Goal: Task Accomplishment & Management: Manage account settings

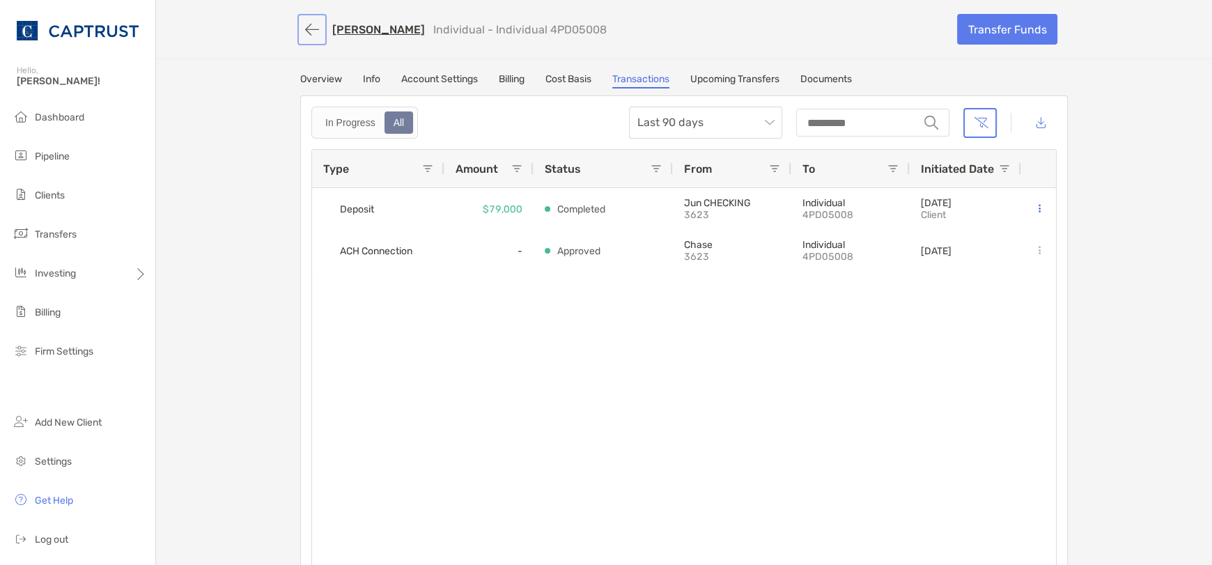
drag, startPoint x: 308, startPoint y: 27, endPoint x: 411, endPoint y: 49, distance: 105.5
click at [309, 27] on button "button" at bounding box center [312, 30] width 24 height 26
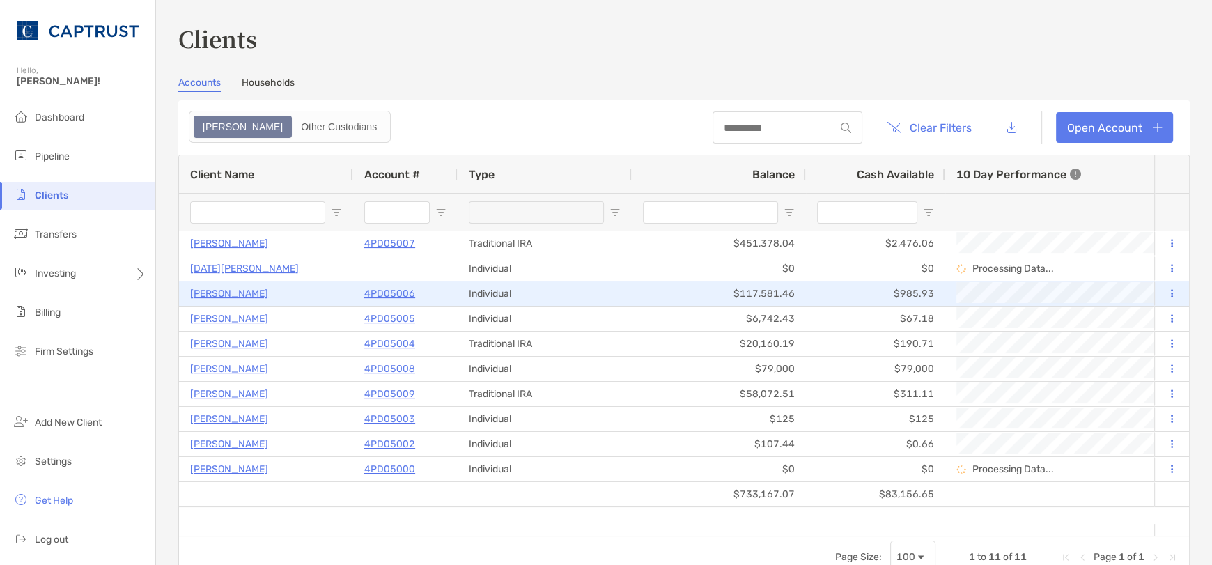
click at [229, 295] on p "[PERSON_NAME]" at bounding box center [229, 293] width 78 height 17
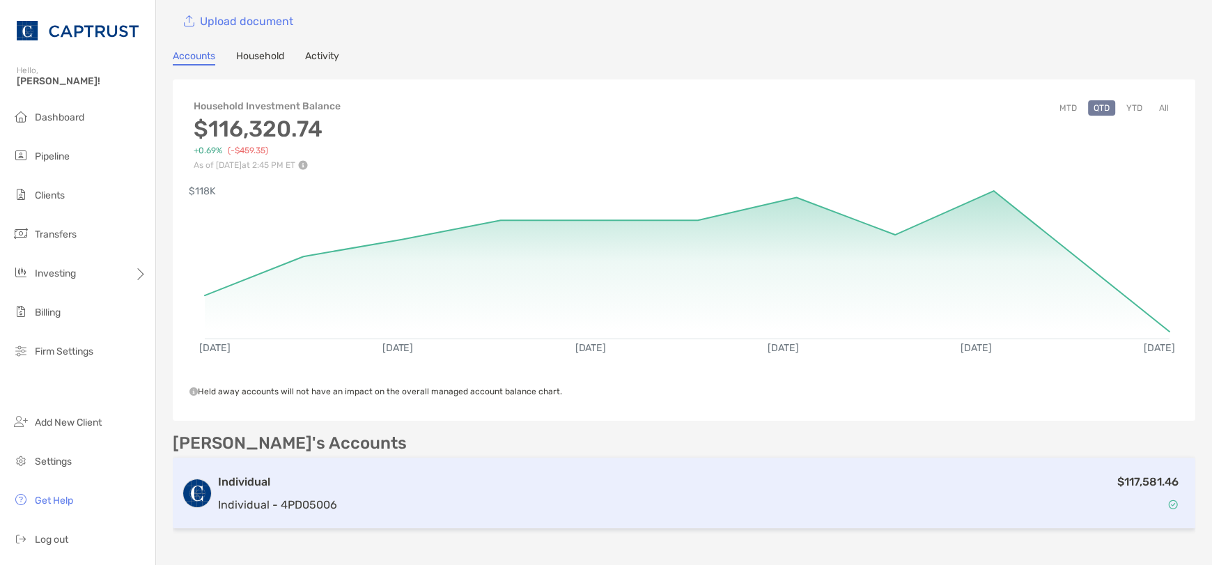
scroll to position [139, 0]
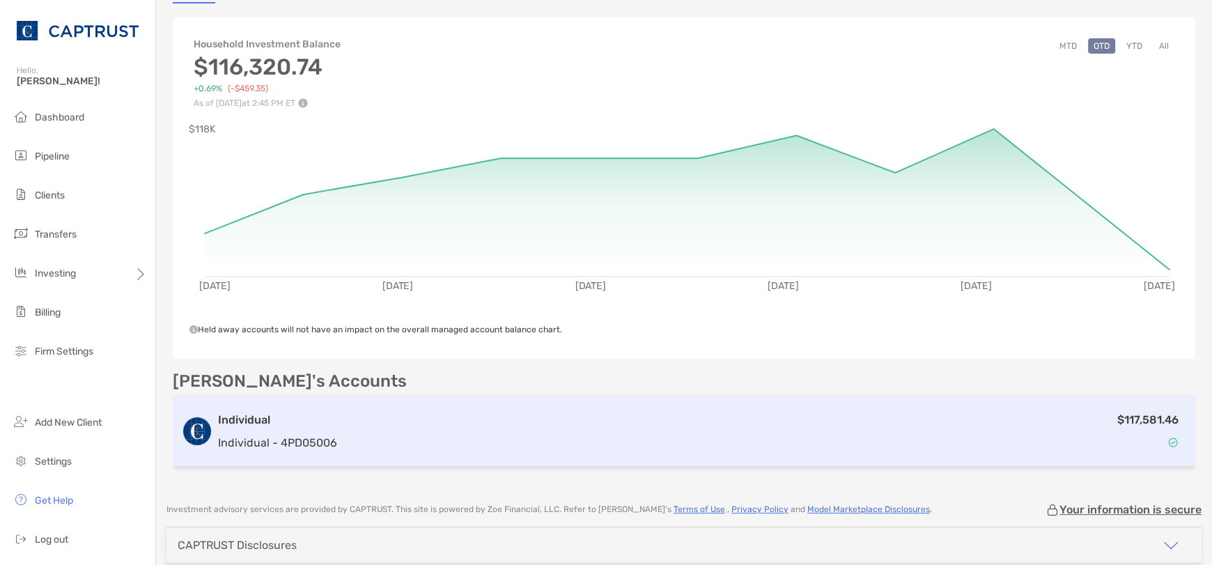
drag, startPoint x: 313, startPoint y: 424, endPoint x: 311, endPoint y: 414, distance: 9.5
click at [314, 422] on h3 "Individual" at bounding box center [277, 420] width 119 height 17
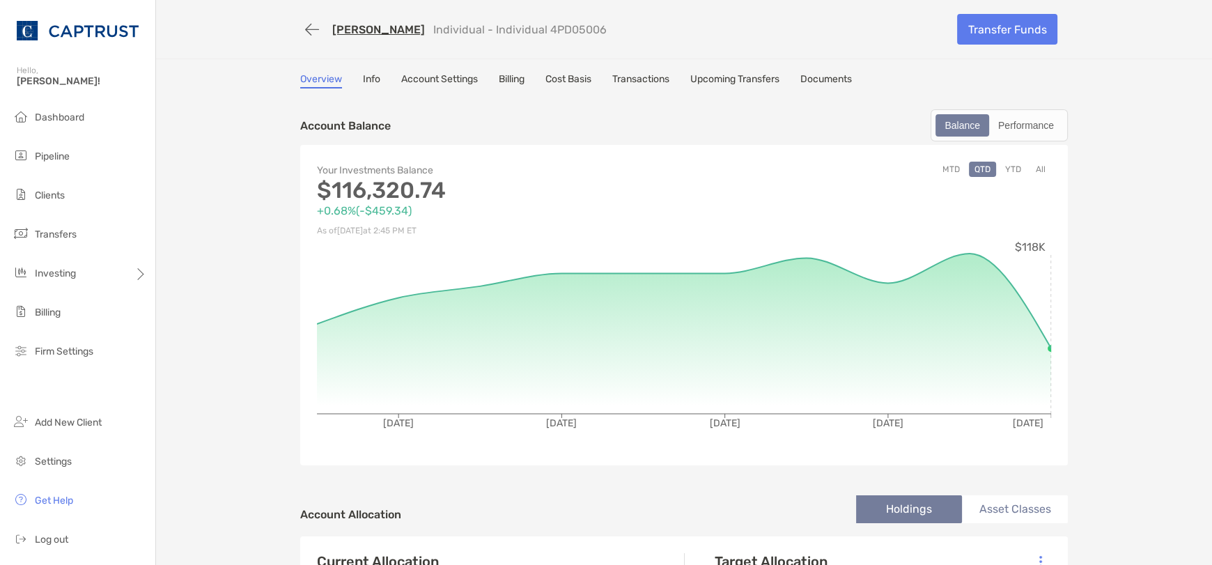
drag, startPoint x: 1094, startPoint y: 270, endPoint x: 1070, endPoint y: 269, distance: 24.4
click at [639, 73] on link "Transactions" at bounding box center [640, 80] width 57 height 15
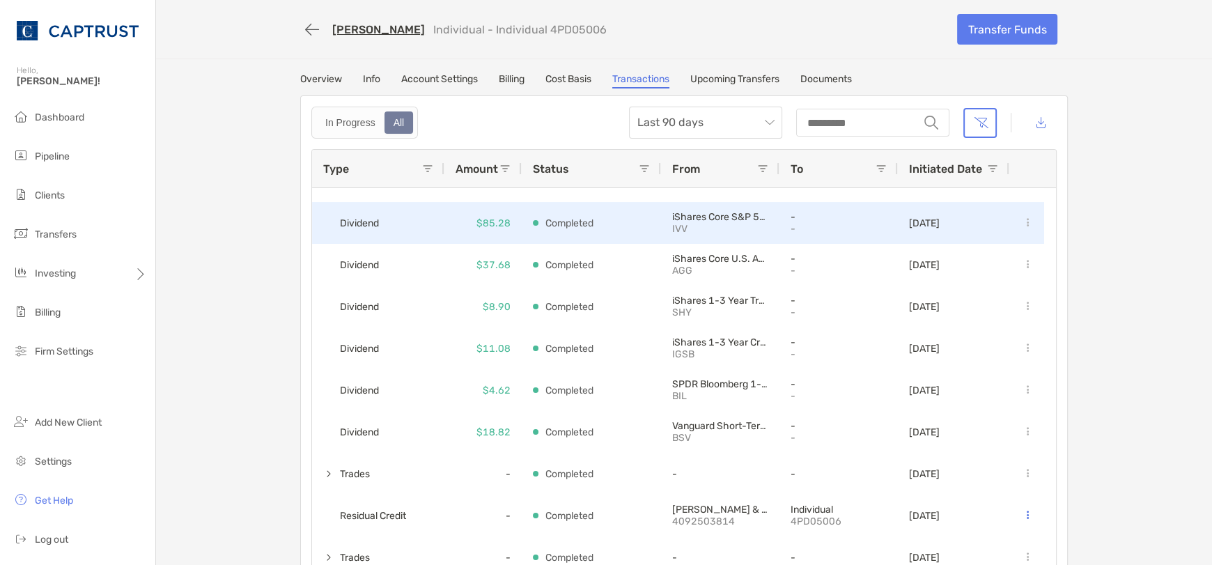
scroll to position [418, 0]
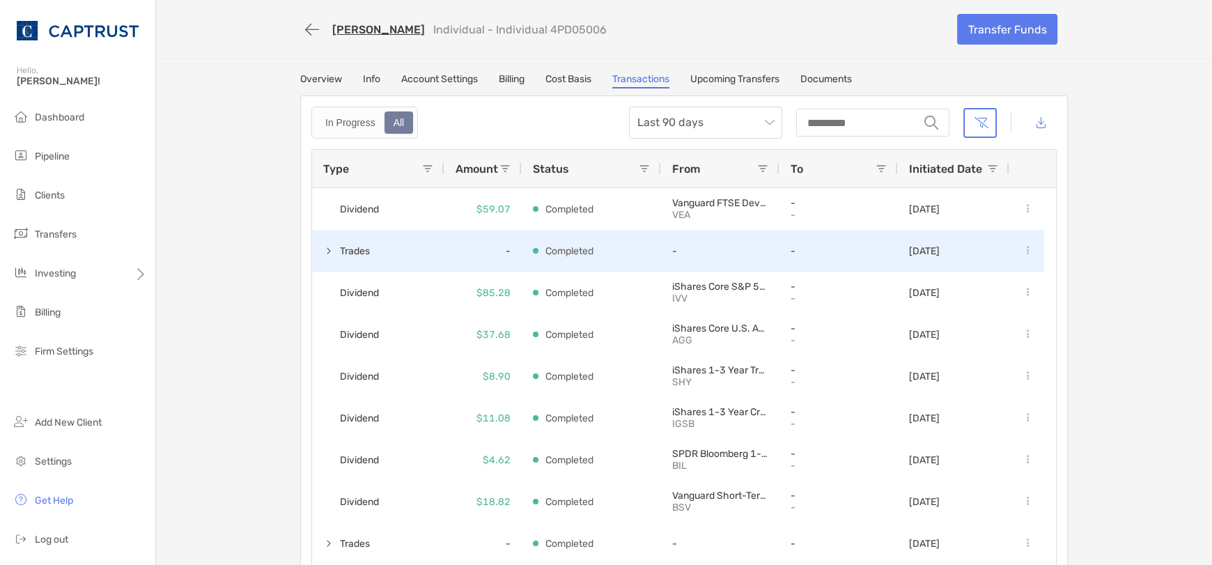
click at [323, 251] on span at bounding box center [328, 250] width 11 height 11
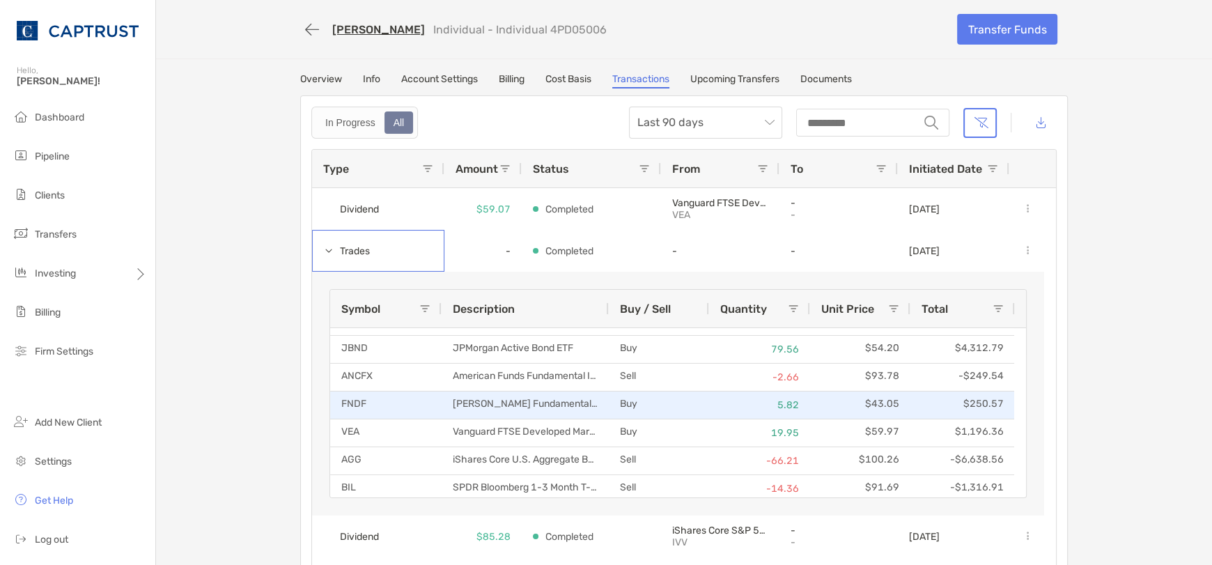
scroll to position [25, 0]
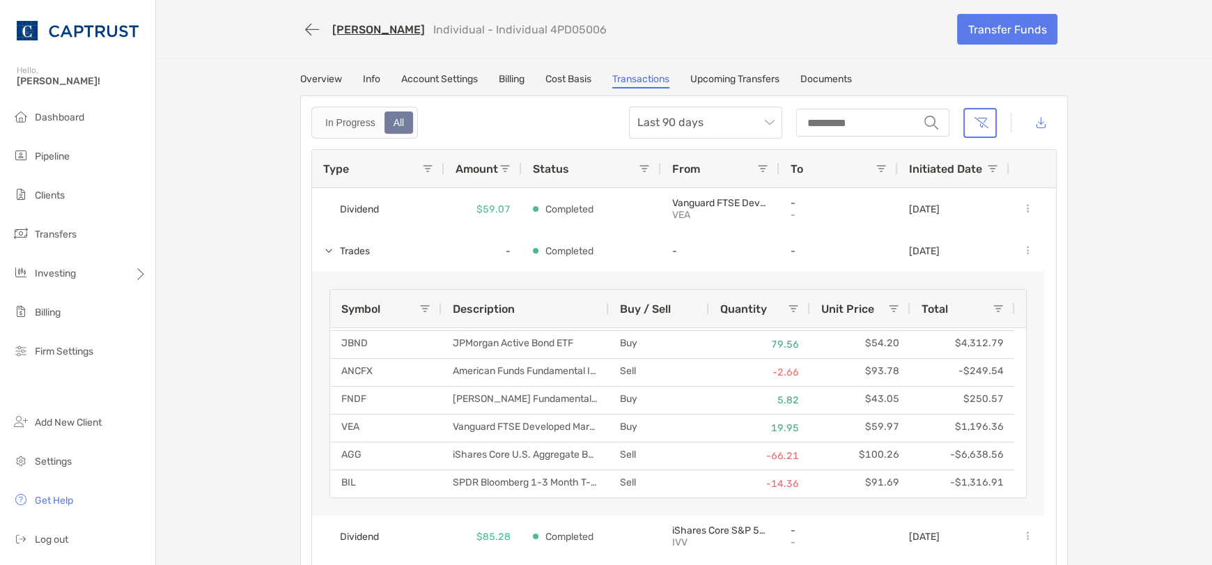
drag, startPoint x: 1152, startPoint y: 183, endPoint x: 937, endPoint y: 130, distance: 221.8
click at [1152, 183] on div "[PERSON_NAME] Individual - Individual 4PD05006 Transfer Funds Overview Info Acc…" at bounding box center [684, 293] width 1056 height 586
click at [451, 81] on link "Account Settings" at bounding box center [439, 80] width 77 height 15
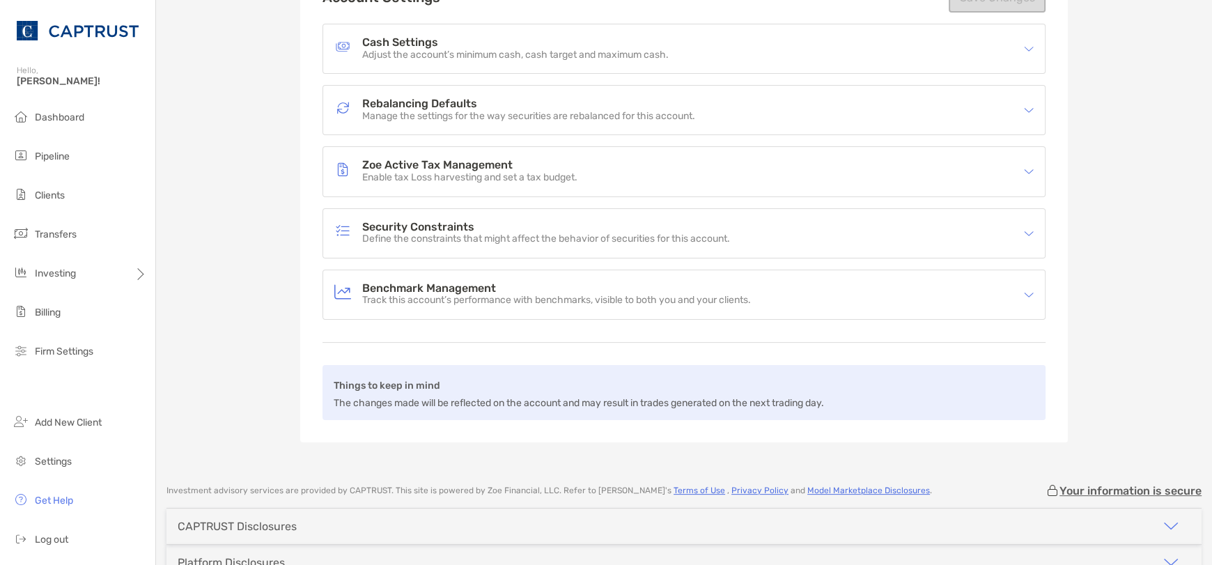
scroll to position [139, 0]
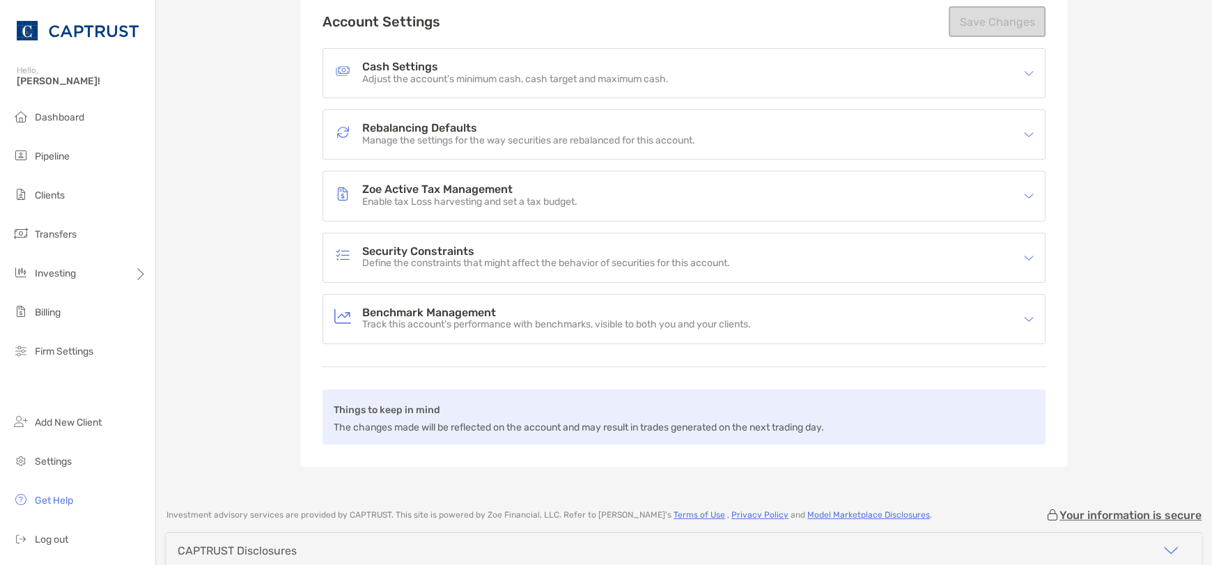
click at [1007, 128] on div "Rebalancing Defaults Manage the settings for the way securities are rebalanced …" at bounding box center [674, 134] width 681 height 32
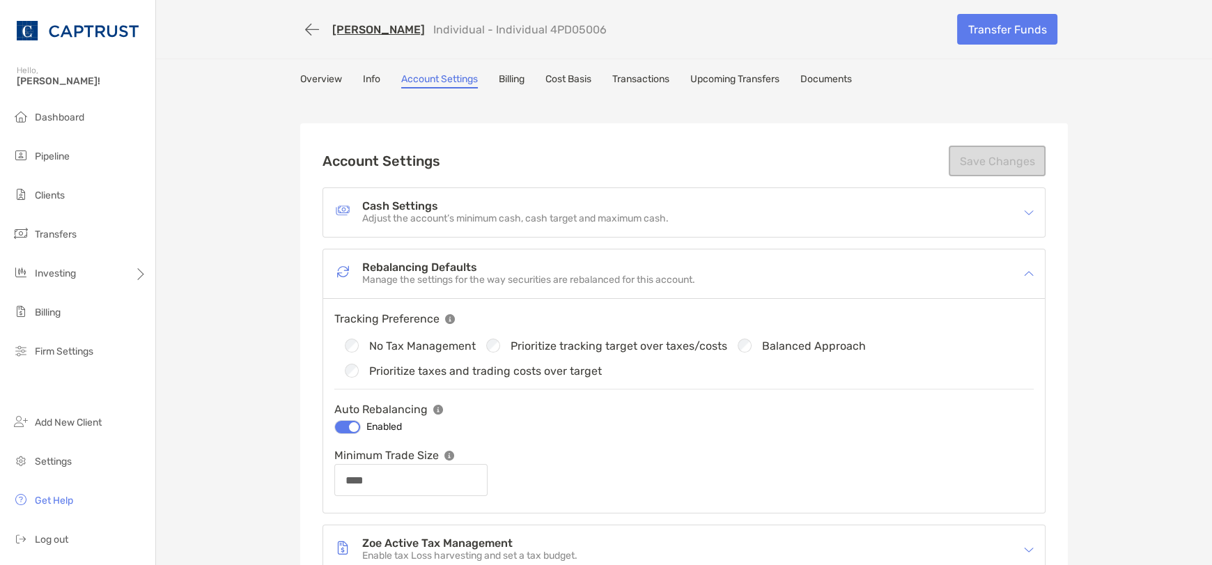
scroll to position [0, 0]
click at [564, 79] on link "Cost Basis" at bounding box center [568, 80] width 46 height 15
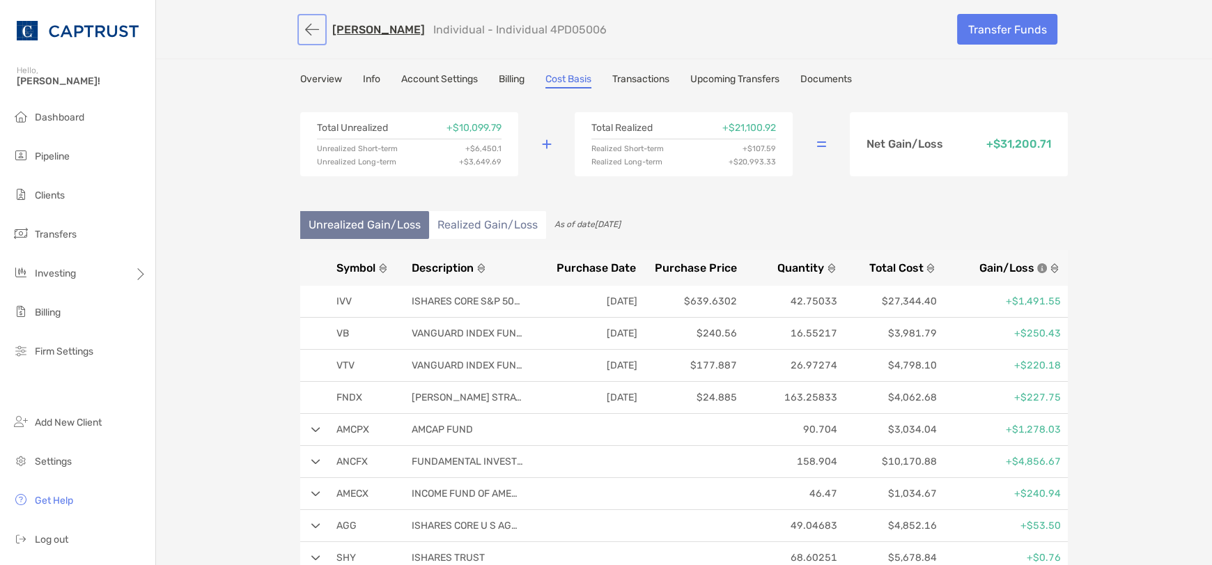
click at [303, 29] on button "button" at bounding box center [312, 30] width 24 height 26
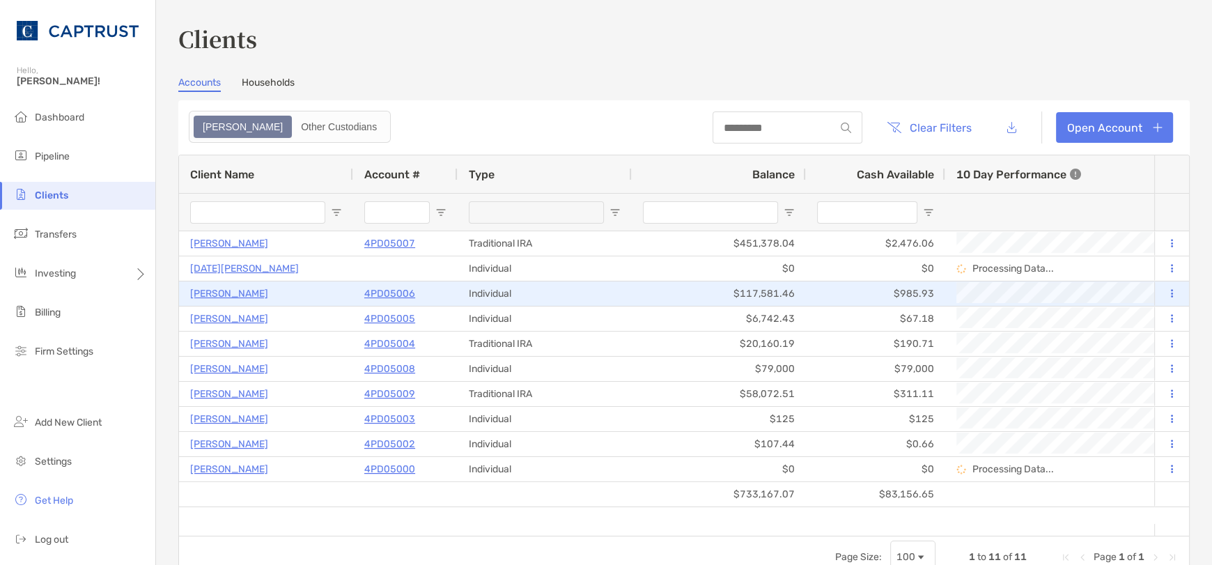
click at [398, 289] on p "4PD05006" at bounding box center [389, 293] width 51 height 17
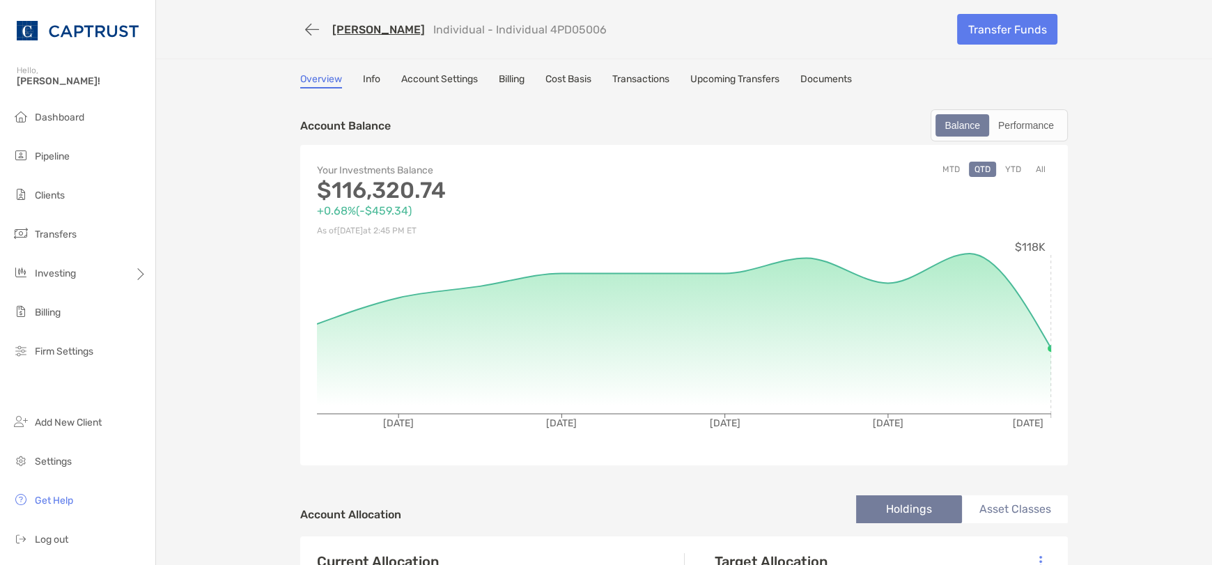
click at [442, 83] on link "Account Settings" at bounding box center [439, 80] width 77 height 15
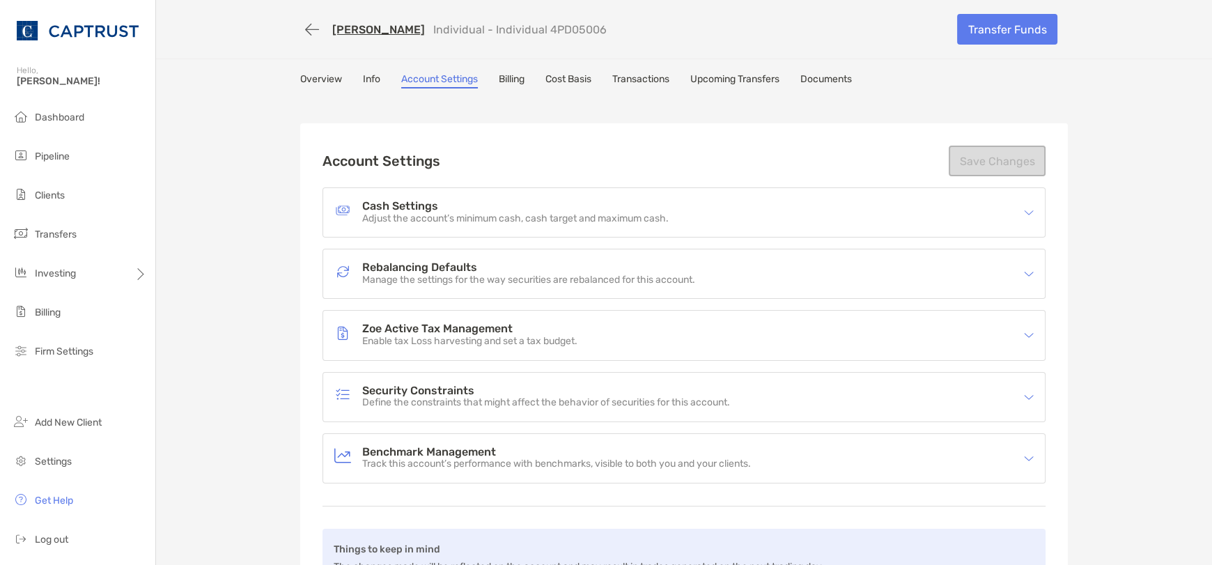
click at [1025, 277] on img at bounding box center [1029, 274] width 10 height 10
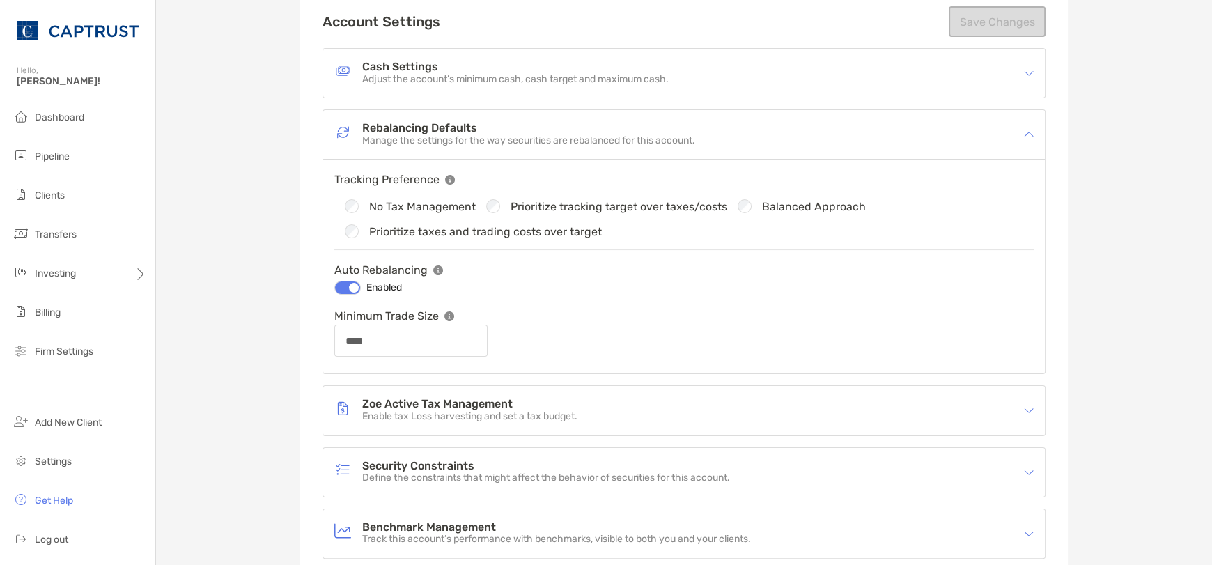
scroll to position [208, 0]
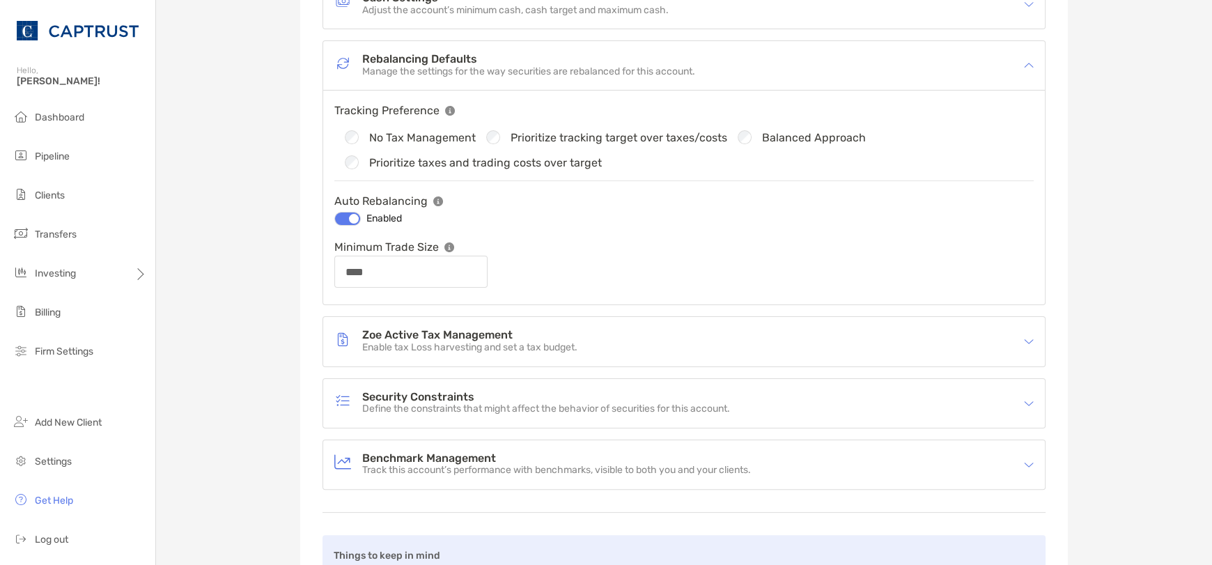
click at [1027, 340] on img at bounding box center [1029, 341] width 10 height 10
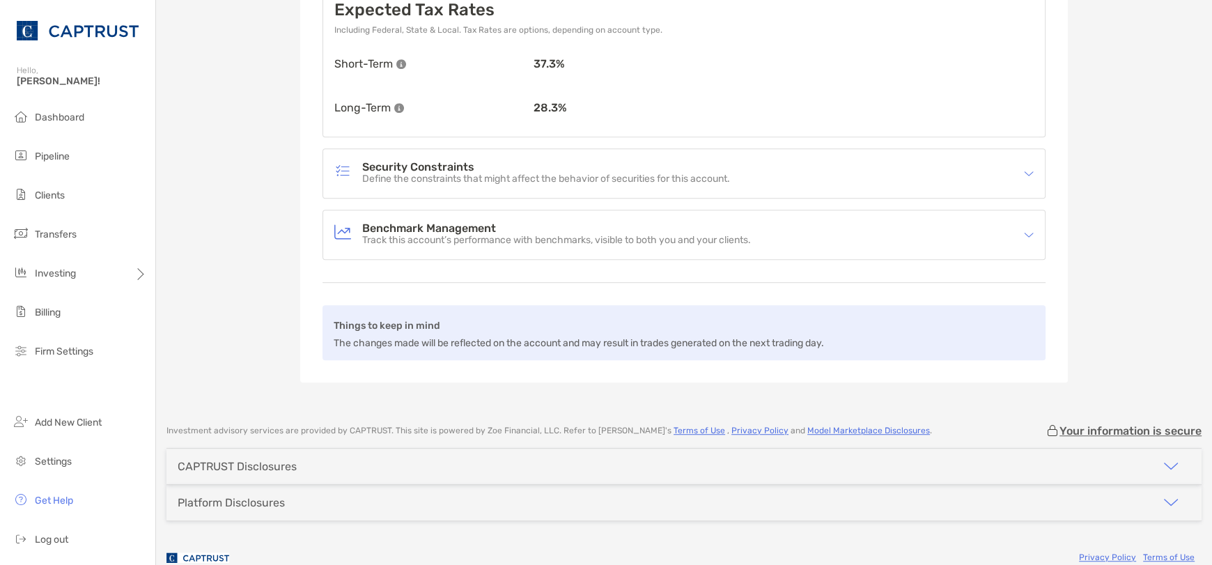
scroll to position [766, 0]
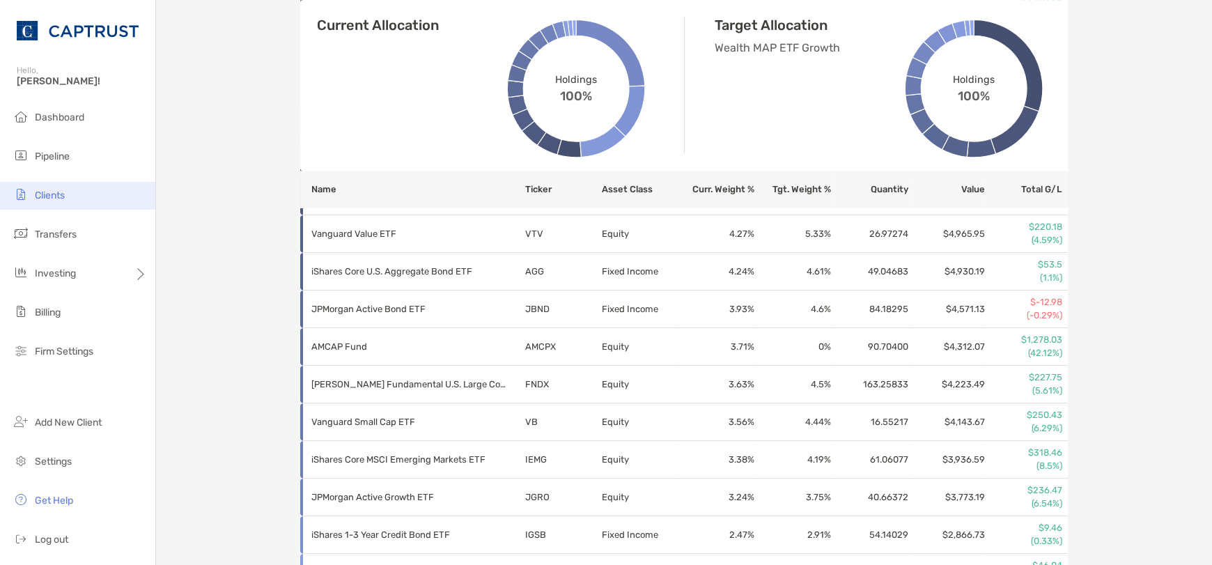
click at [61, 196] on span "Clients" at bounding box center [50, 195] width 30 height 12
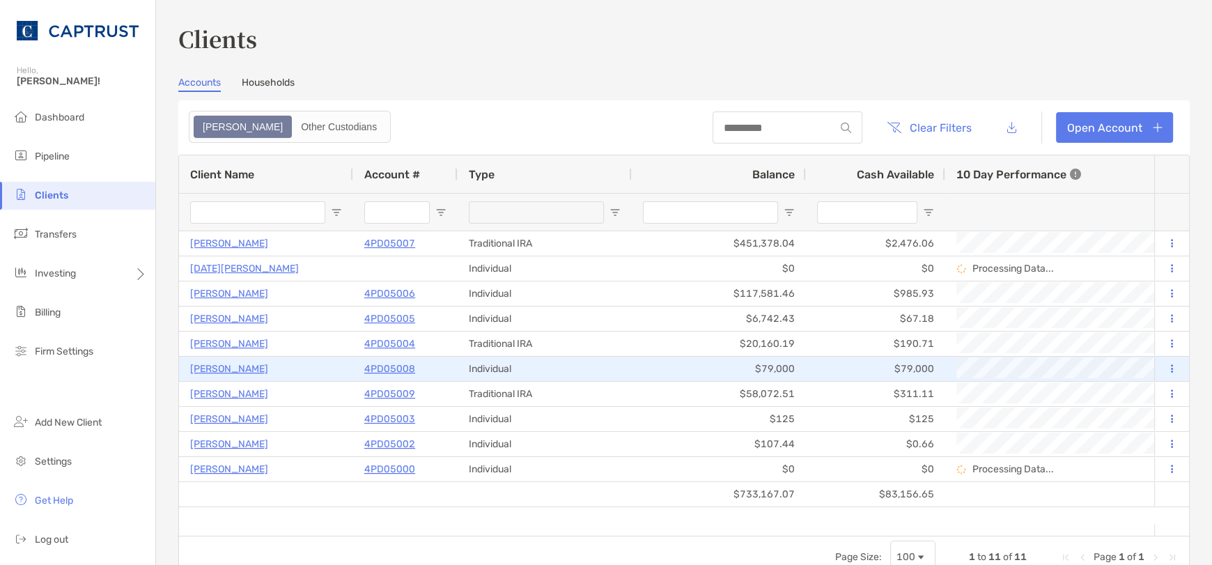
click at [384, 370] on p "4PD05008" at bounding box center [389, 368] width 51 height 17
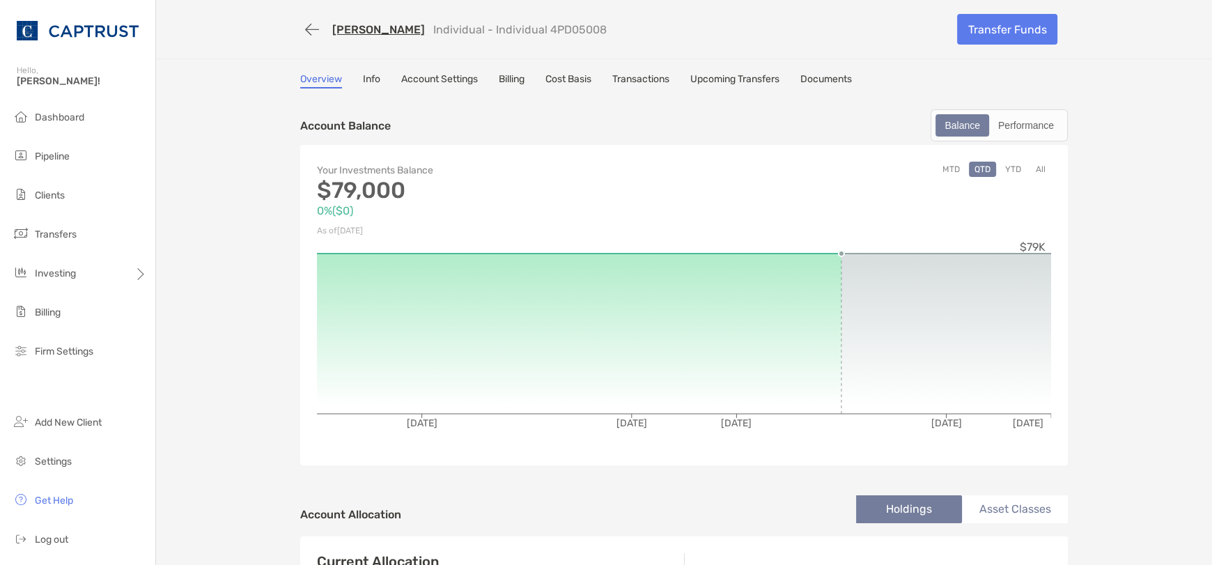
click at [453, 80] on link "Account Settings" at bounding box center [439, 80] width 77 height 15
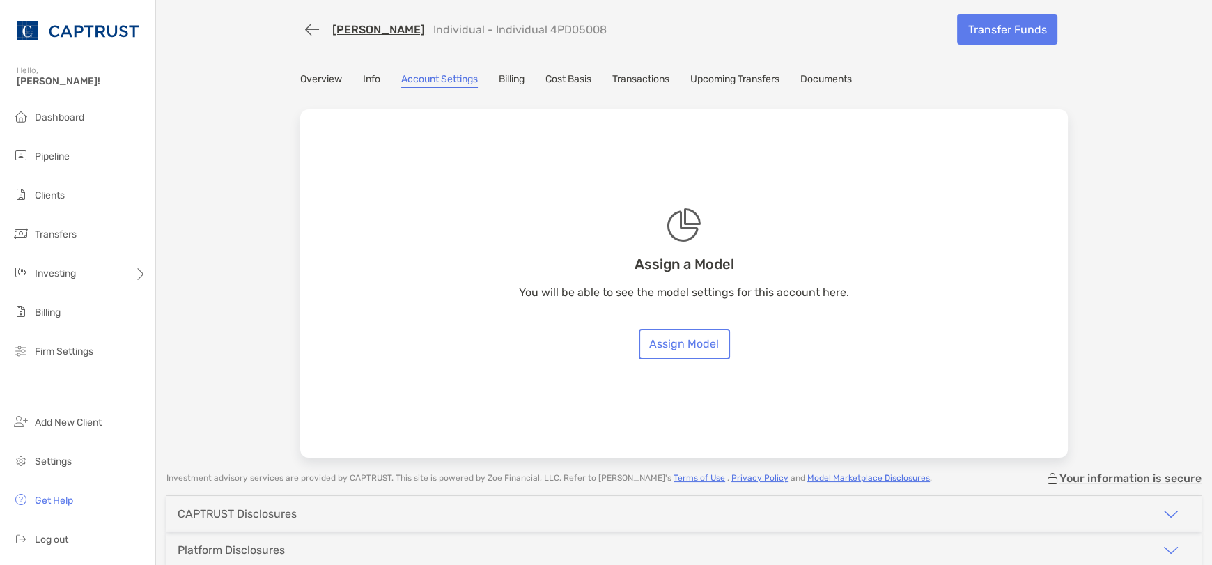
drag, startPoint x: 1160, startPoint y: 356, endPoint x: 1161, endPoint y: 412, distance: 56.4
click at [1160, 356] on div "[PERSON_NAME] Individual - Individual 4PD05008 Transfer Funds Overview Info Acc…" at bounding box center [684, 229] width 1056 height 458
click at [73, 264] on div "Investing" at bounding box center [77, 274] width 155 height 28
click at [175, 318] on li "Trading" at bounding box center [217, 329] width 125 height 28
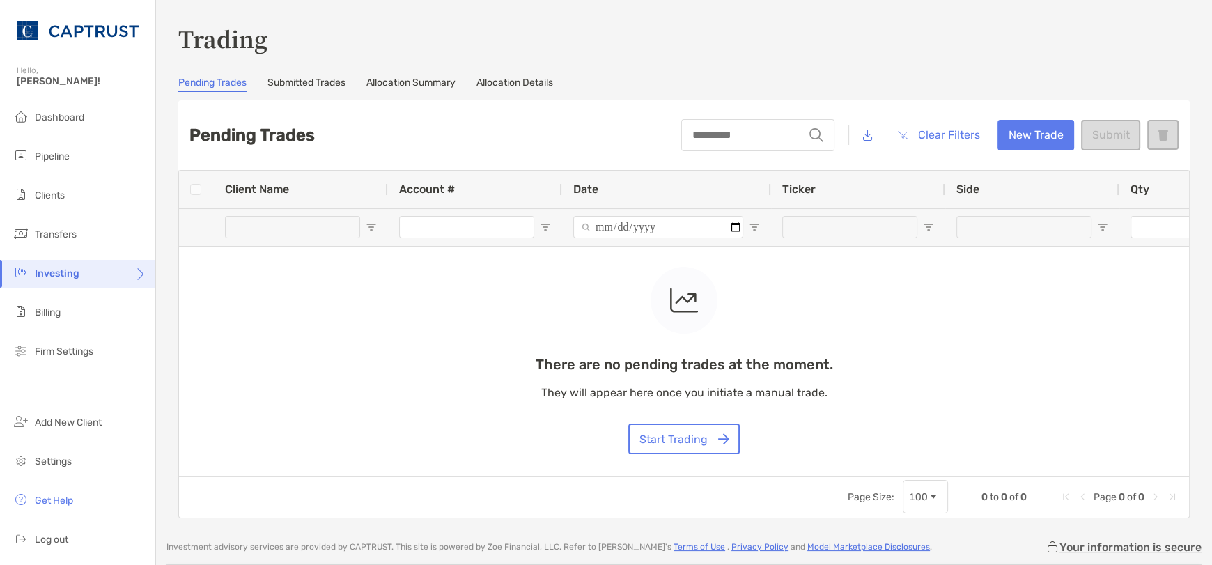
click at [298, 76] on div "Trading Pending Trades Submitted Trades Allocation Summary Allocation Details P…" at bounding box center [683, 270] width 1011 height 496
click at [298, 80] on link "Submitted Trades" at bounding box center [306, 84] width 78 height 15
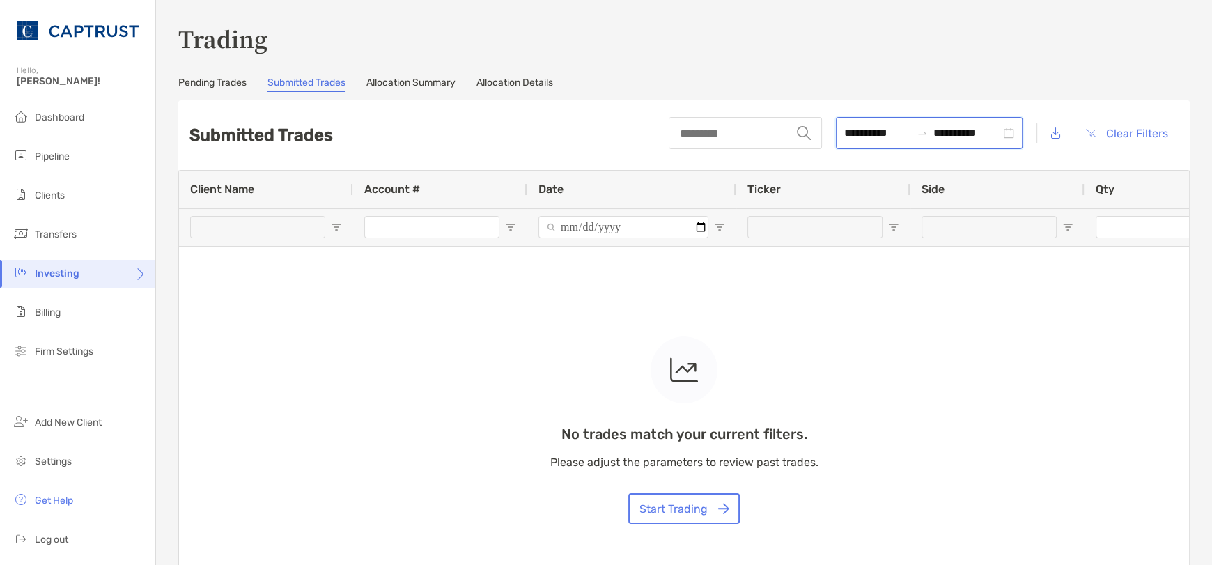
click at [933, 130] on input "**********" at bounding box center [966, 132] width 67 height 17
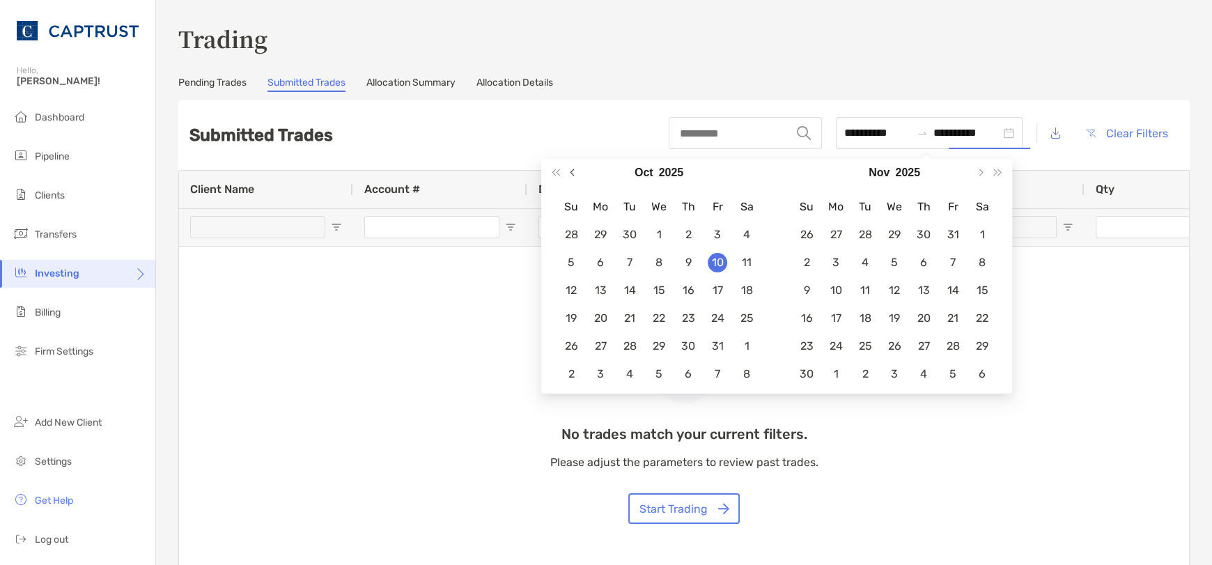
click at [578, 175] on button "Previous month (PageUp)" at bounding box center [574, 173] width 18 height 28
type input "**********"
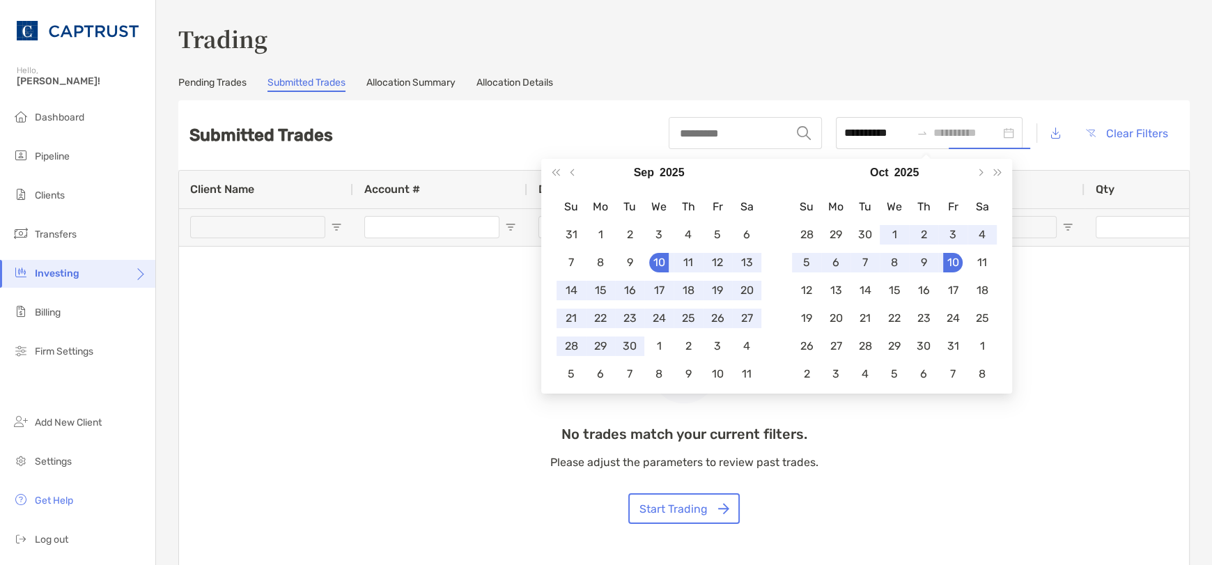
click at [660, 265] on div "10" at bounding box center [659, 263] width 20 height 20
click at [844, 132] on input "**********" at bounding box center [877, 132] width 67 height 17
type input "**********"
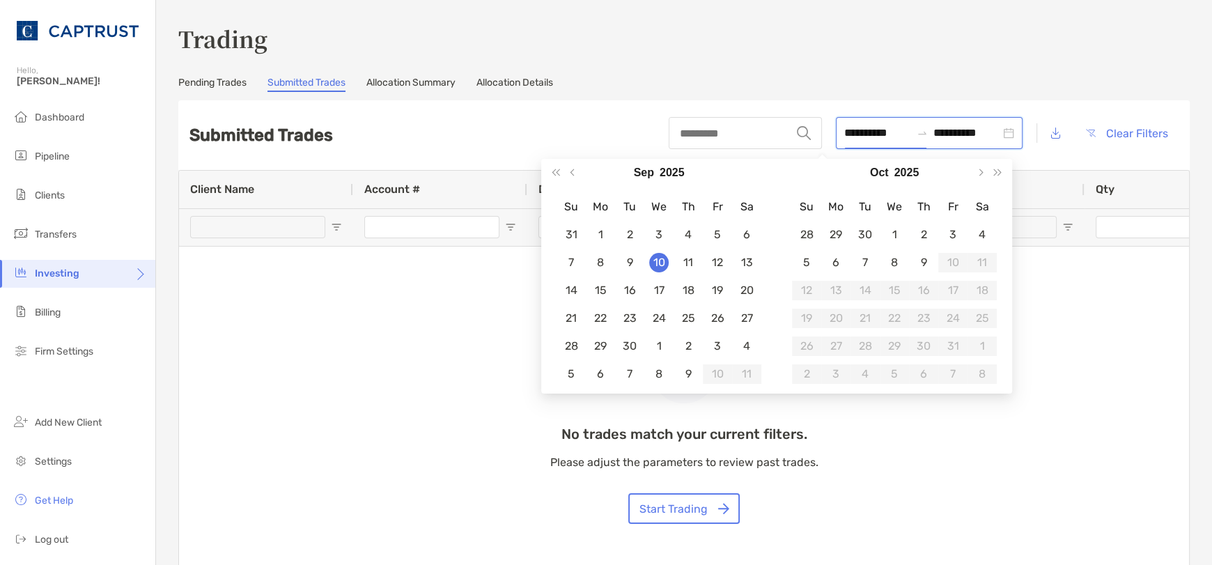
click at [961, 136] on input "**********" at bounding box center [966, 132] width 67 height 17
click at [933, 132] on input "**********" at bounding box center [966, 132] width 67 height 17
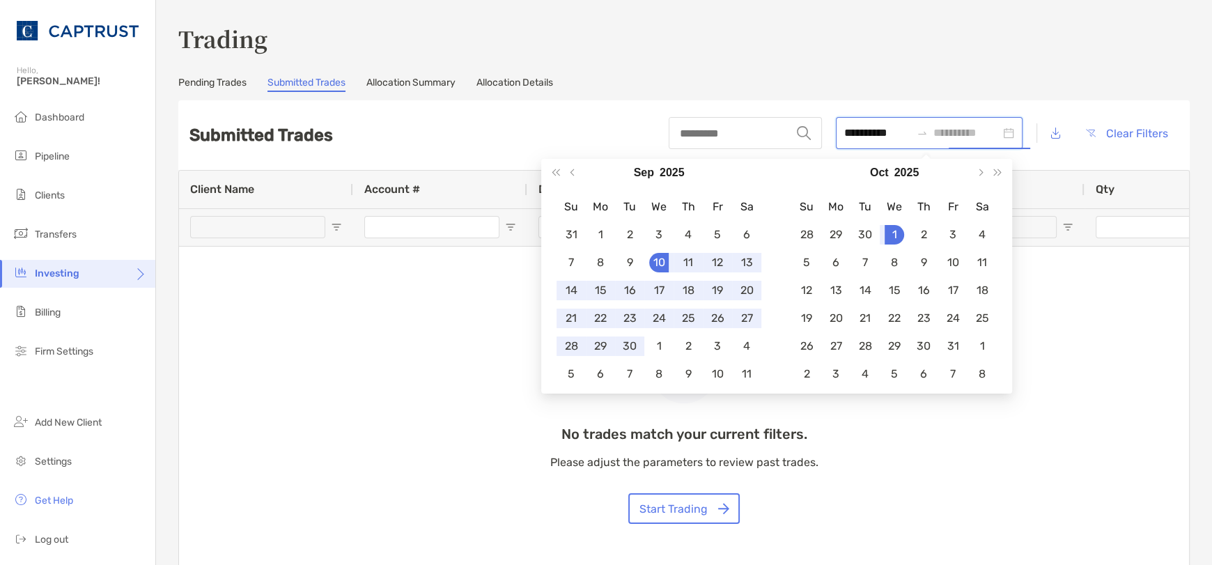
type input "**********"
click at [886, 236] on div "1" at bounding box center [895, 235] width 20 height 20
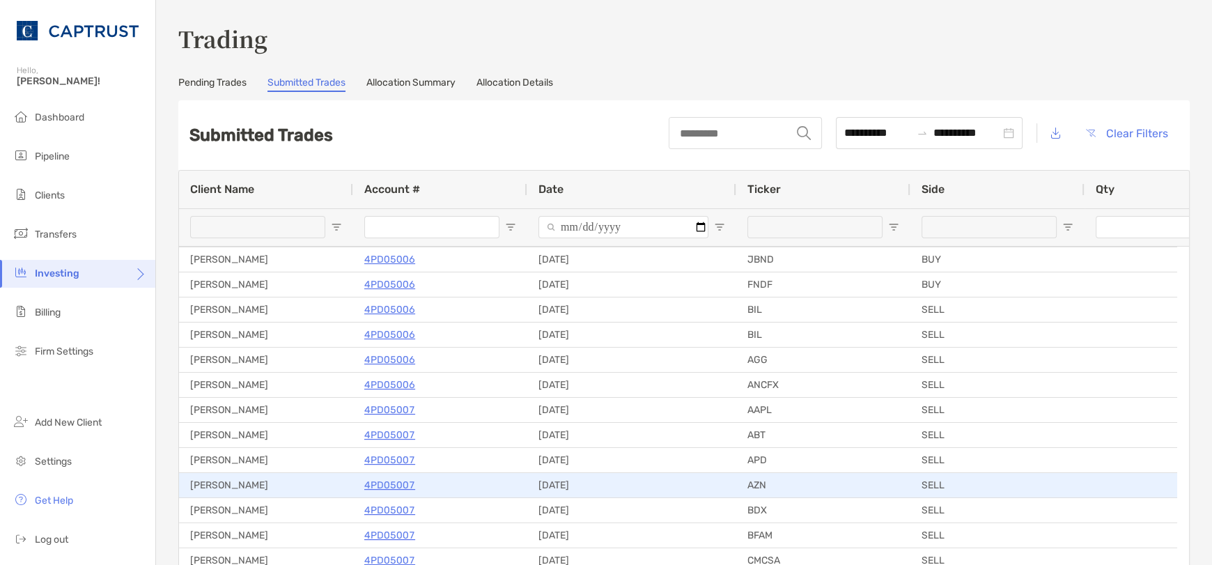
scroll to position [348, 0]
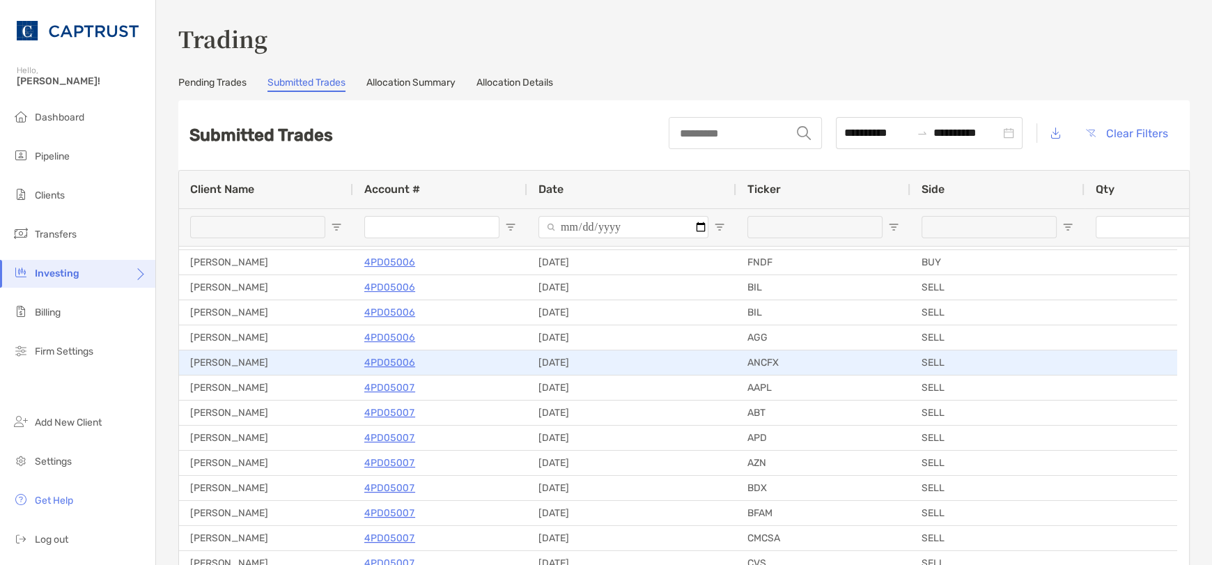
click at [374, 357] on p "4PD05006" at bounding box center [389, 362] width 51 height 17
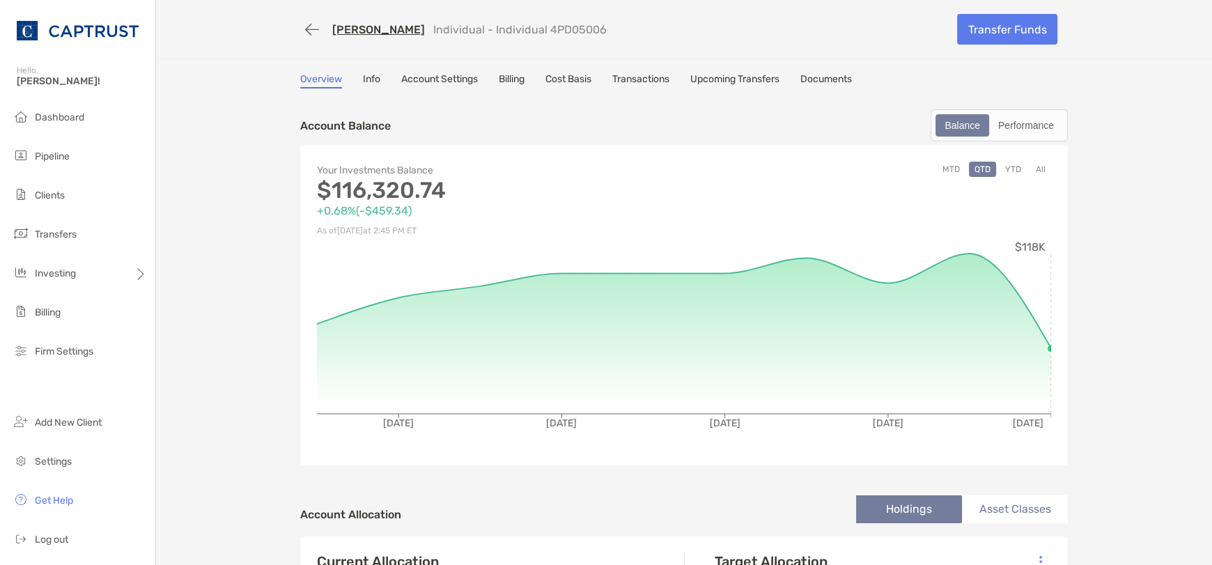
click at [452, 83] on link "Account Settings" at bounding box center [439, 80] width 77 height 15
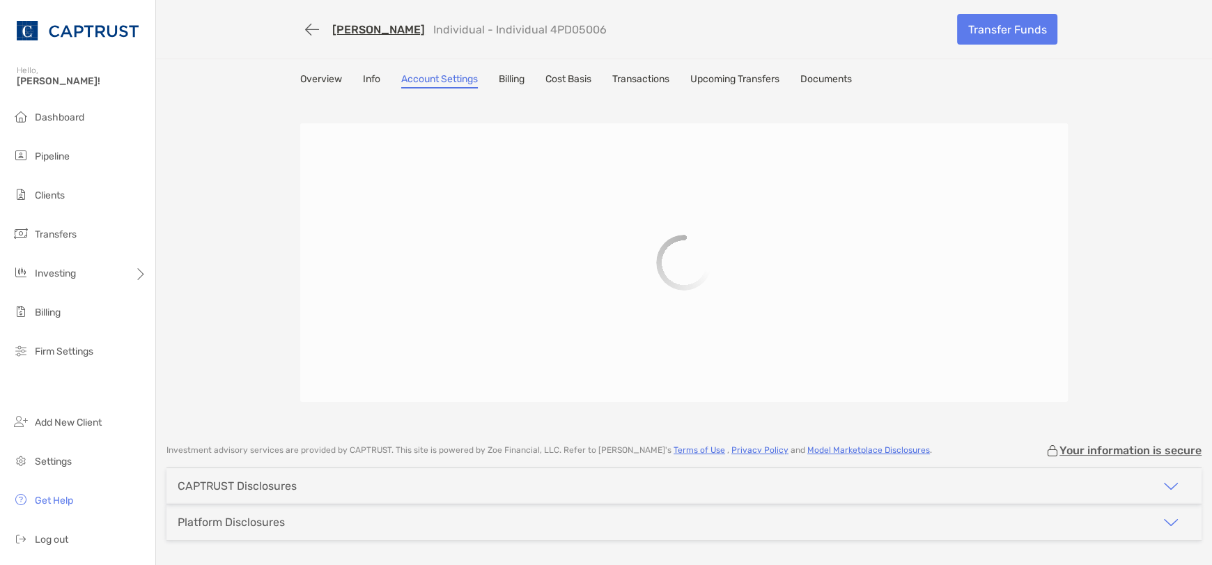
click at [628, 73] on link "Transactions" at bounding box center [640, 80] width 57 height 15
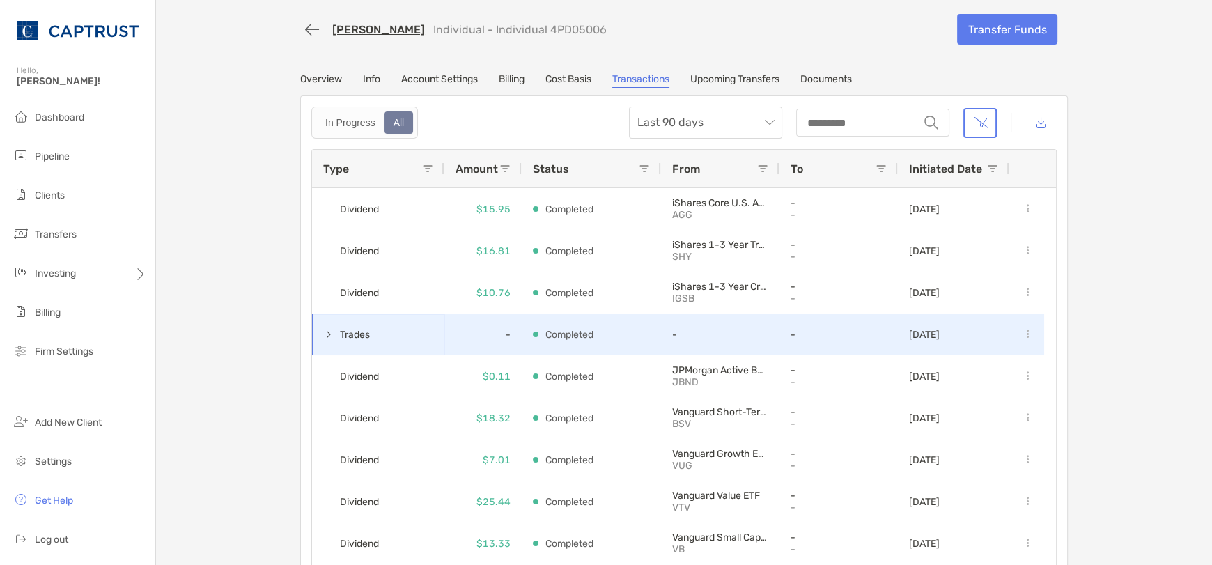
click at [323, 334] on span at bounding box center [328, 334] width 11 height 11
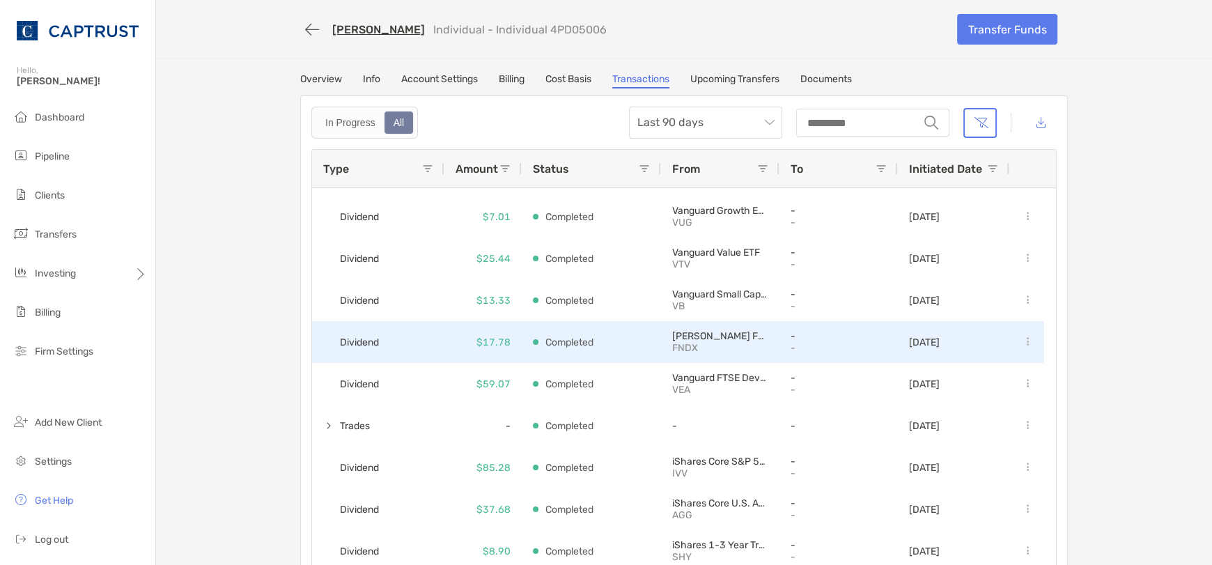
scroll to position [488, 0]
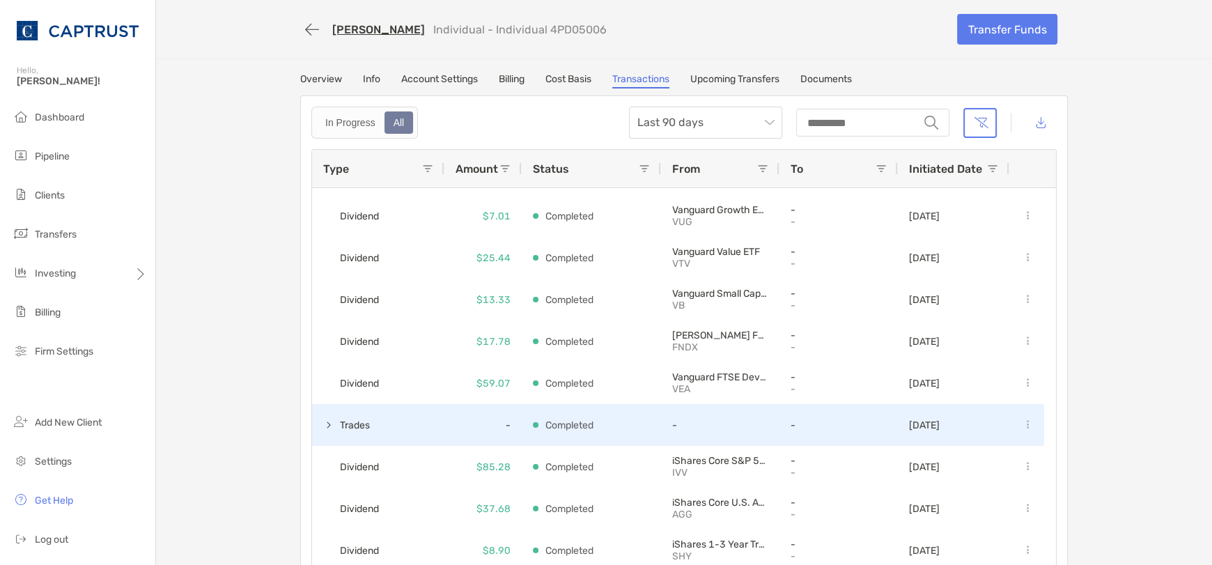
click at [325, 422] on span at bounding box center [328, 424] width 11 height 11
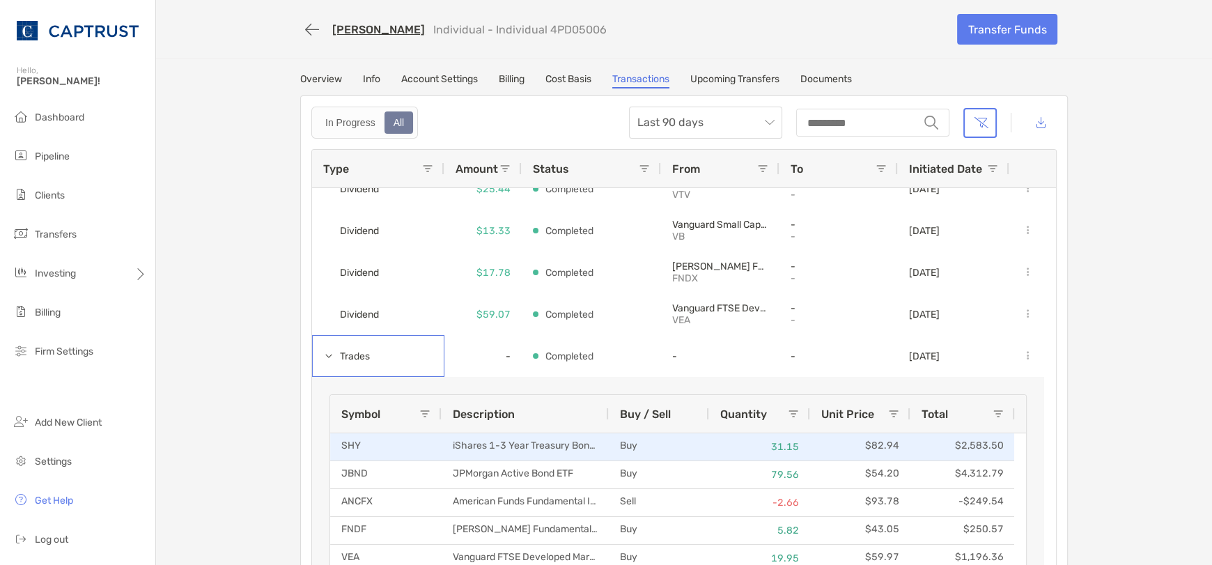
scroll to position [0, 0]
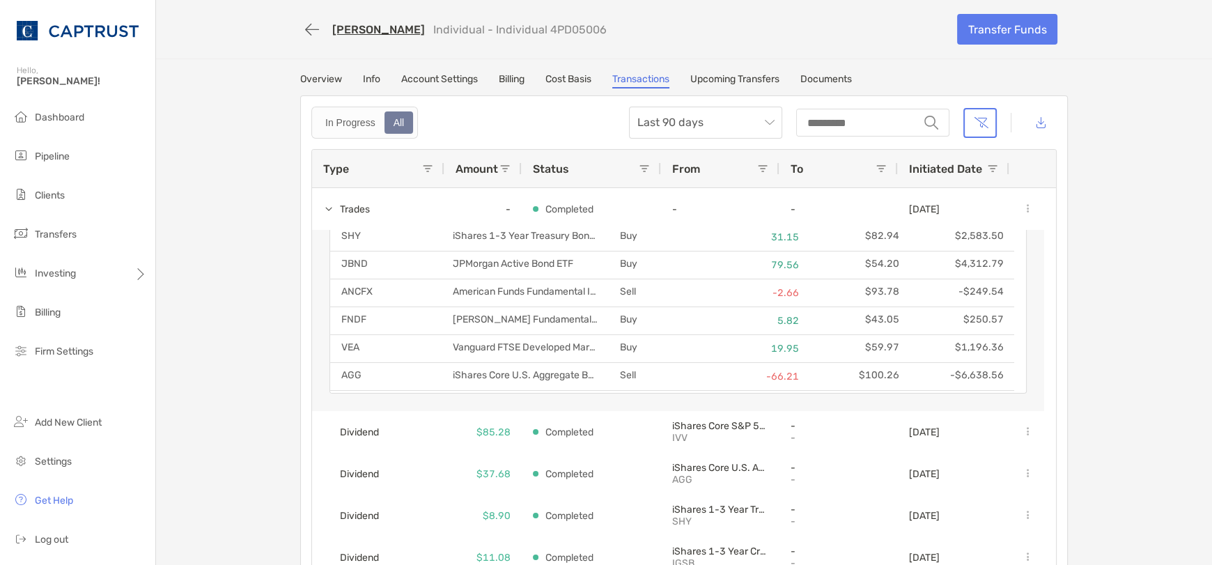
drag, startPoint x: 247, startPoint y: 477, endPoint x: 295, endPoint y: 435, distance: 63.6
click at [247, 477] on div "[PERSON_NAME] Individual - Individual 4PD05006 Transfer Funds Overview Info Acc…" at bounding box center [684, 293] width 1056 height 586
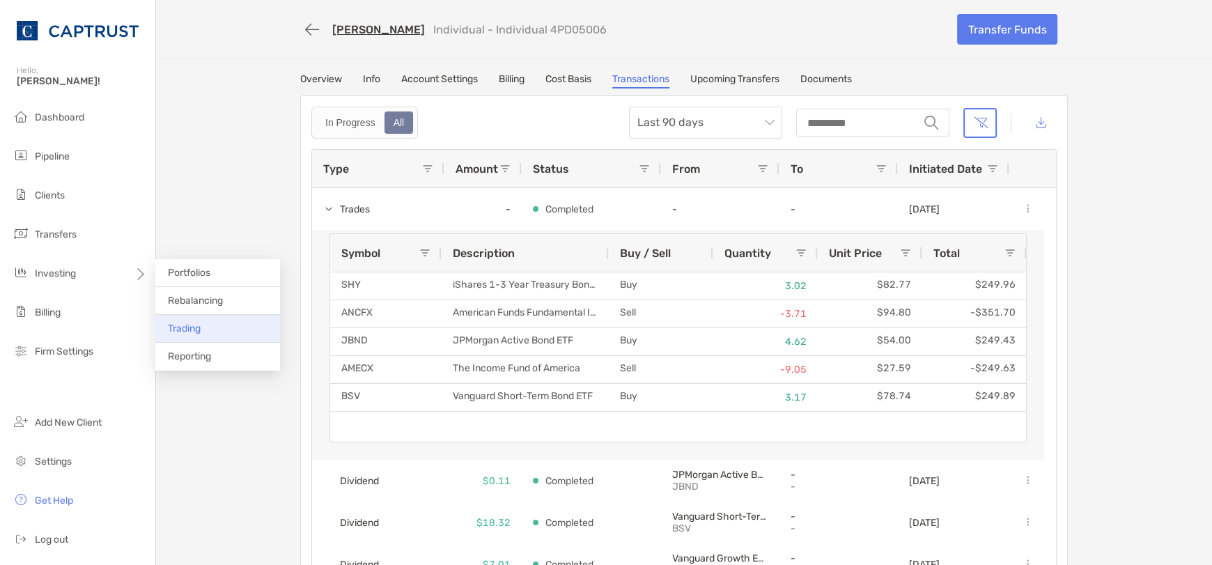
click at [227, 334] on li "Trading" at bounding box center [217, 329] width 125 height 28
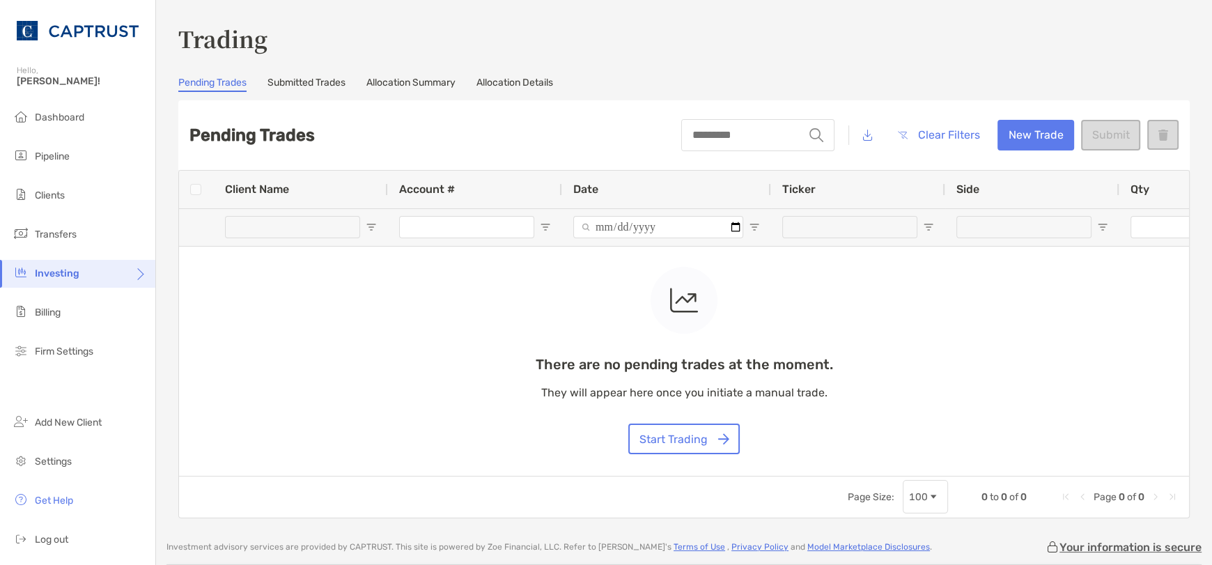
click at [312, 81] on link "Submitted Trades" at bounding box center [306, 84] width 78 height 15
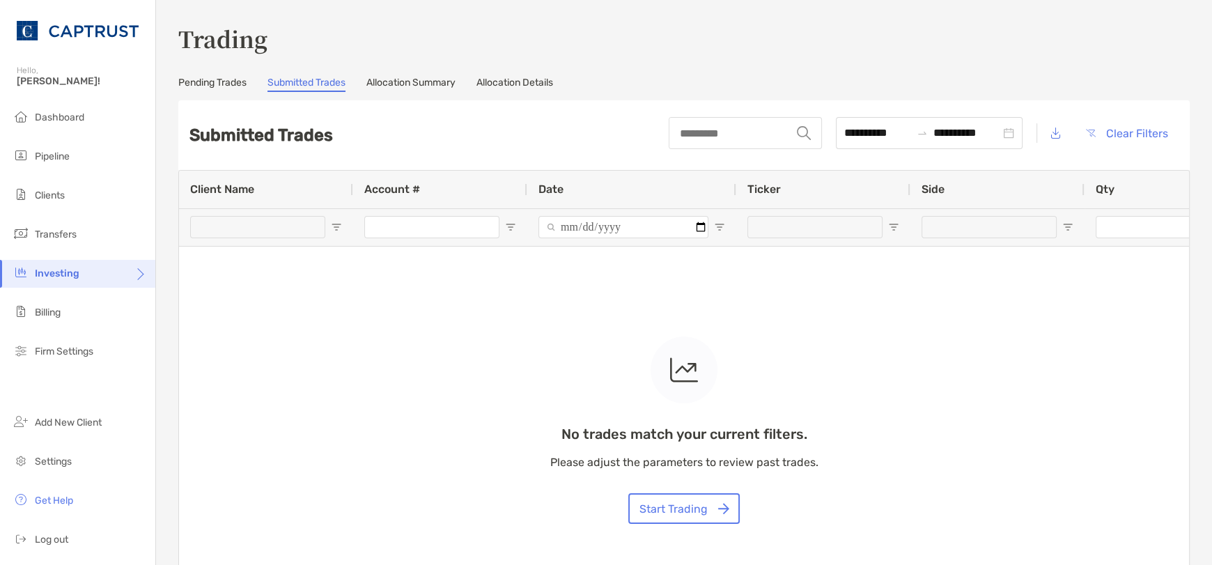
click at [412, 79] on link "Allocation Summary" at bounding box center [410, 84] width 89 height 15
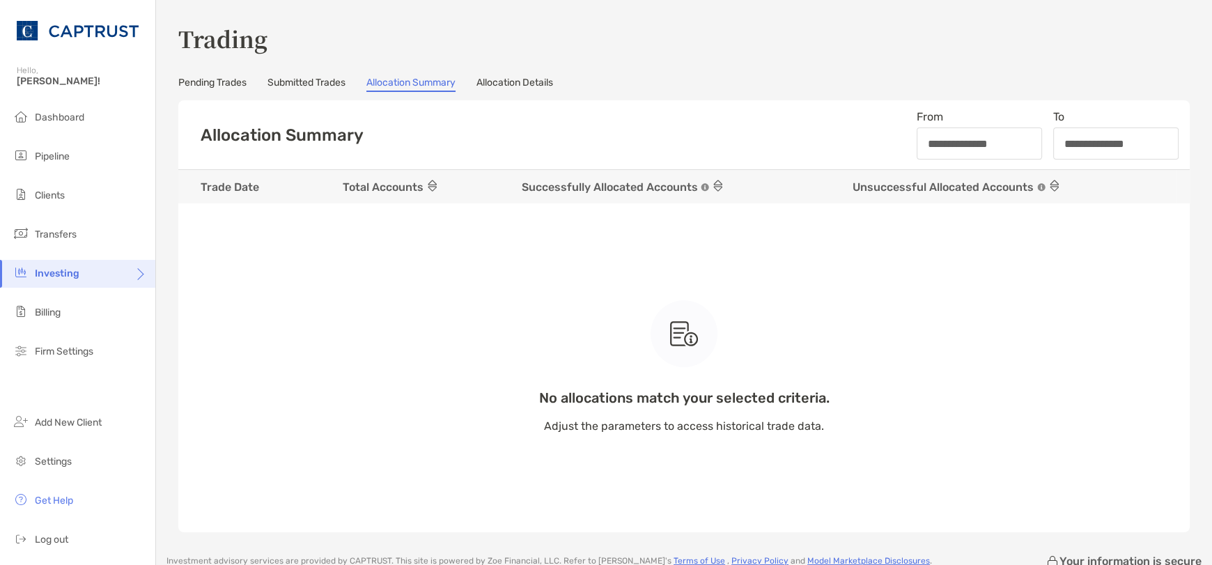
click at [511, 78] on link "Allocation Details" at bounding box center [514, 84] width 77 height 15
